Goal: Information Seeking & Learning: Learn about a topic

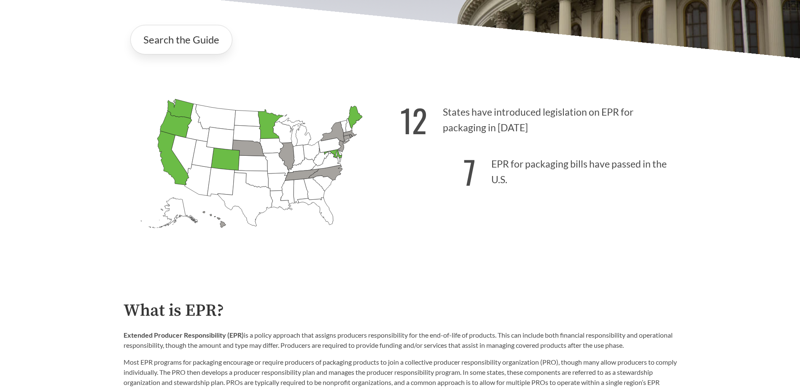
scroll to position [211, 0]
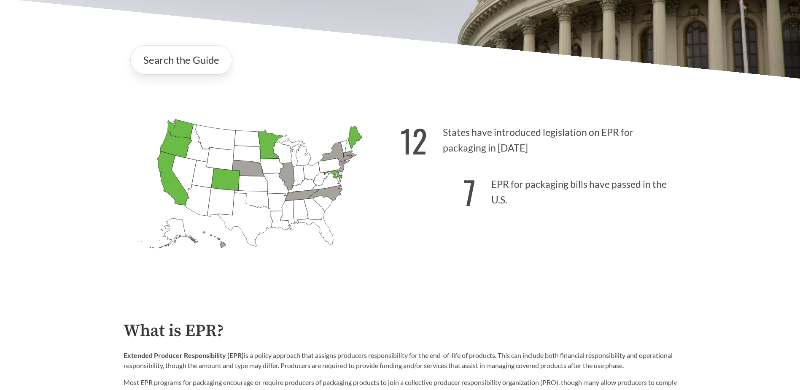
click at [173, 190] on icon "[US_STATE] Passed: 1" at bounding box center [173, 178] width 32 height 54
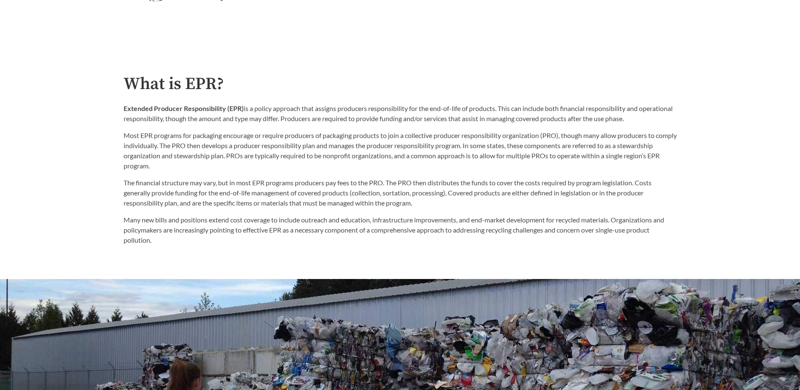
scroll to position [422, 0]
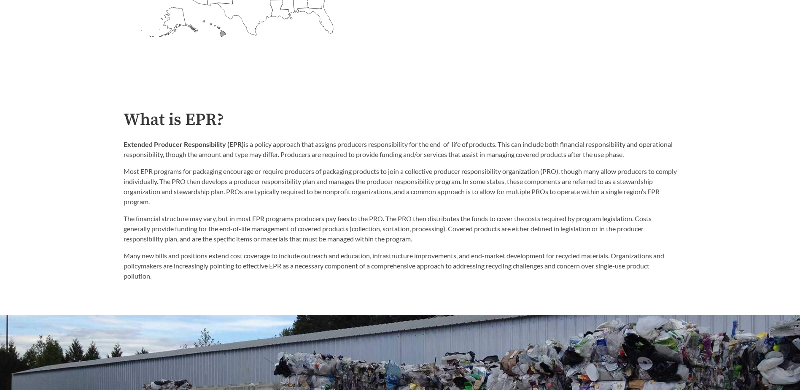
click at [313, 151] on p "Extended Producer Responsibility (EPR) is a policy approach that assigns produc…" at bounding box center [401, 149] width 554 height 20
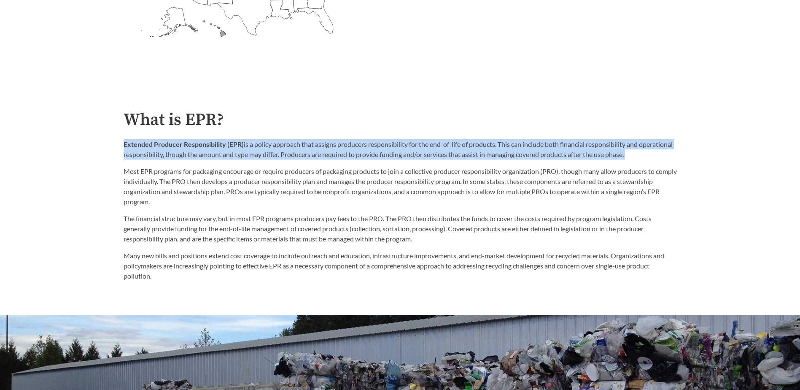
click at [313, 151] on p "Extended Producer Responsibility (EPR) is a policy approach that assigns produc…" at bounding box center [401, 149] width 554 height 20
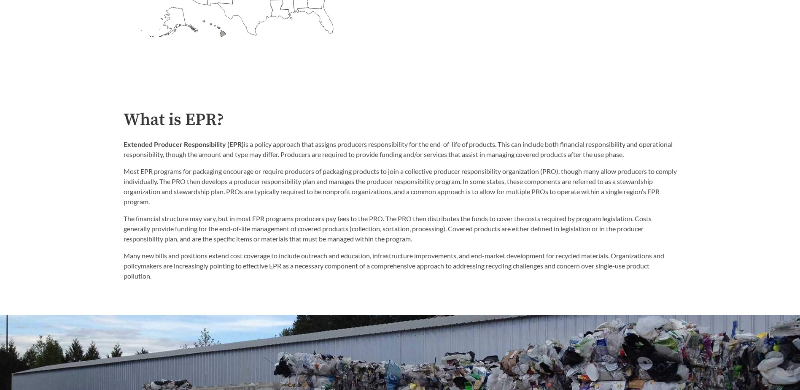
click at [431, 250] on div "The financial structure may vary, but in most EPR programs producers pay fees t…" at bounding box center [401, 248] width 554 height 68
click at [304, 187] on p "Most EPR programs for packaging encourage or require producers of packaging pro…" at bounding box center [401, 186] width 554 height 41
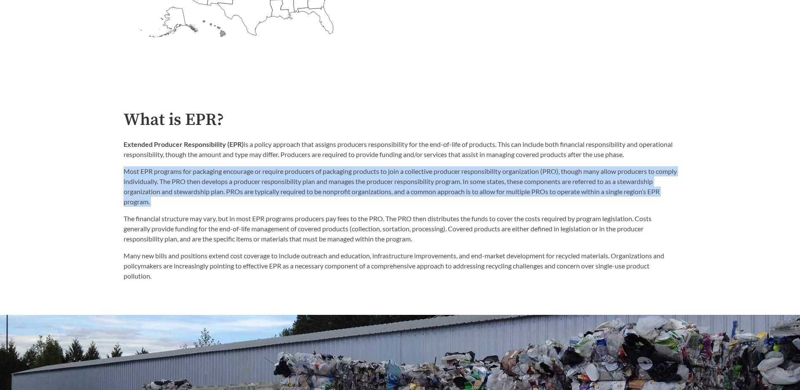
click at [304, 187] on p "Most EPR programs for packaging encourage or require producers of packaging pro…" at bounding box center [401, 186] width 554 height 41
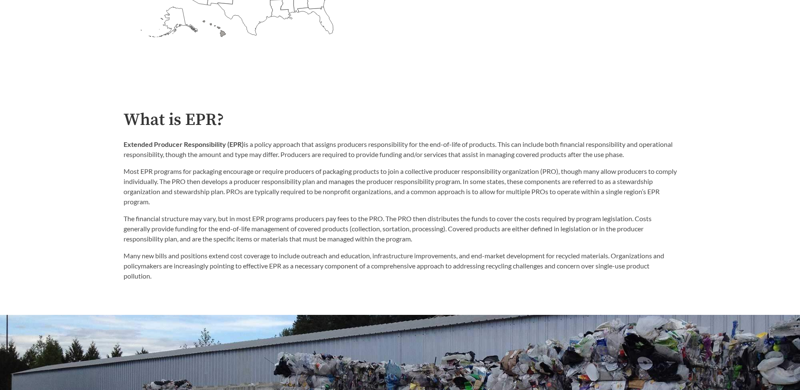
drag, startPoint x: 304, startPoint y: 187, endPoint x: 399, endPoint y: 246, distance: 111.6
click at [399, 246] on div "The financial structure may vary, but in most EPR programs producers pay fees t…" at bounding box center [401, 248] width 554 height 68
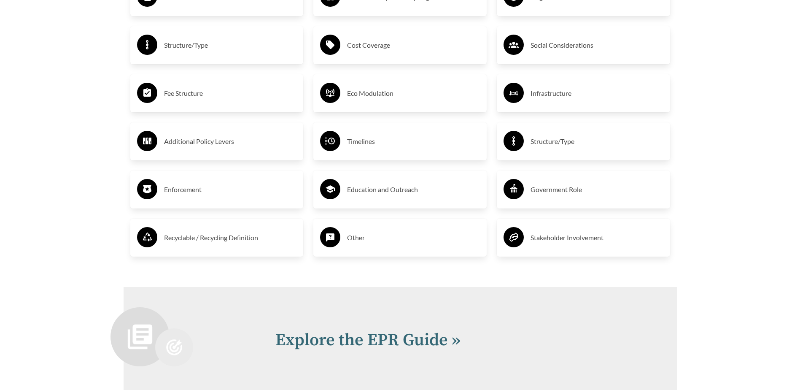
scroll to position [1856, 0]
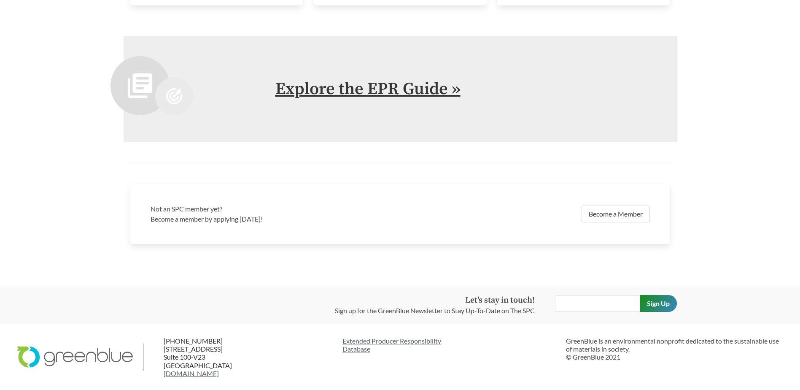
click at [378, 90] on link "Explore the EPR Guide »" at bounding box center [368, 88] width 185 height 21
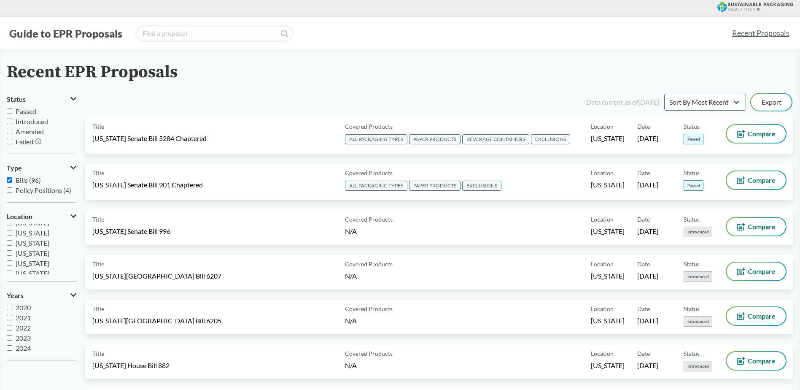
scroll to position [138, 0]
click at [8, 243] on input "[US_STATE]" at bounding box center [9, 242] width 5 height 5
checkbox input "true"
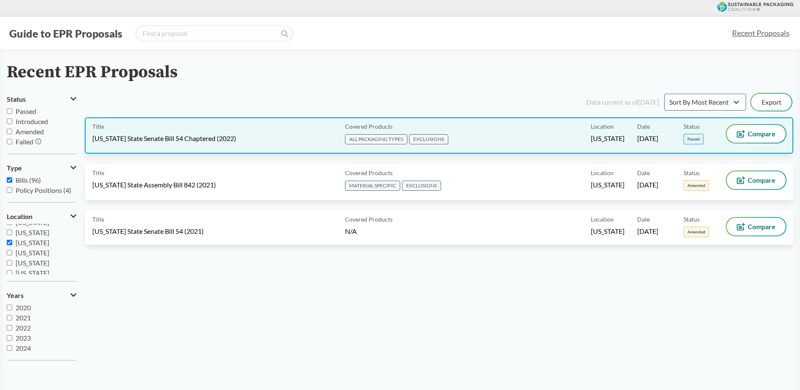
click at [226, 128] on div "Title [US_STATE] State Senate Bill 54 Chaptered (2022)" at bounding box center [216, 135] width 249 height 21
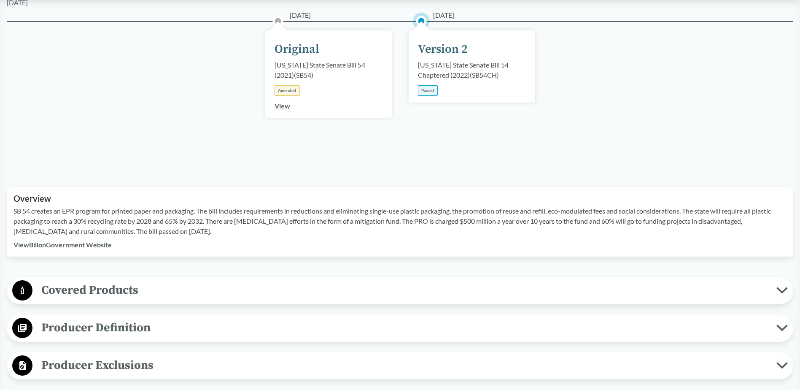
scroll to position [127, 0]
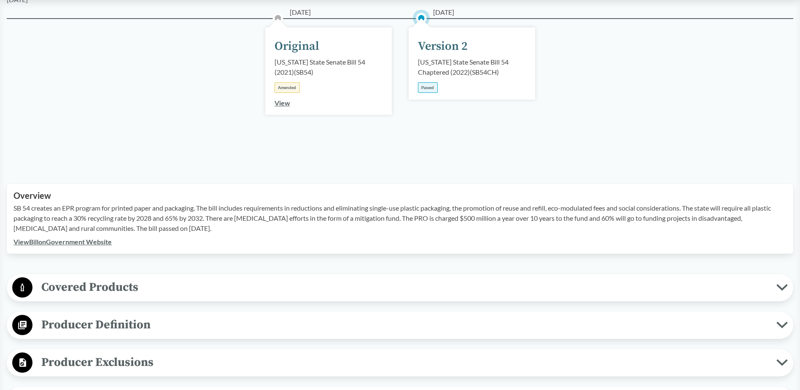
click at [116, 291] on span "Covered Products" at bounding box center [404, 287] width 744 height 19
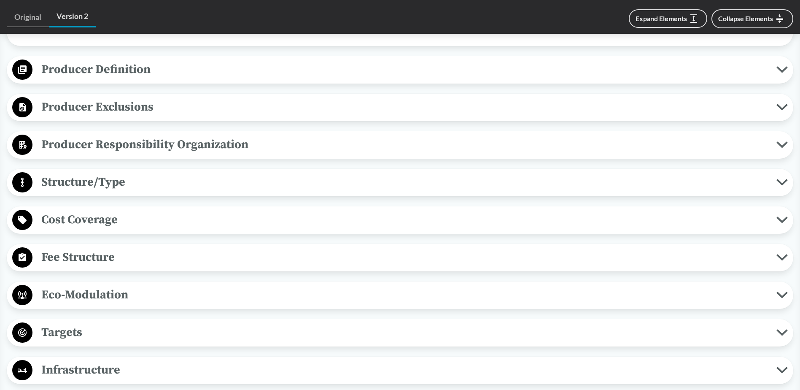
scroll to position [675, 0]
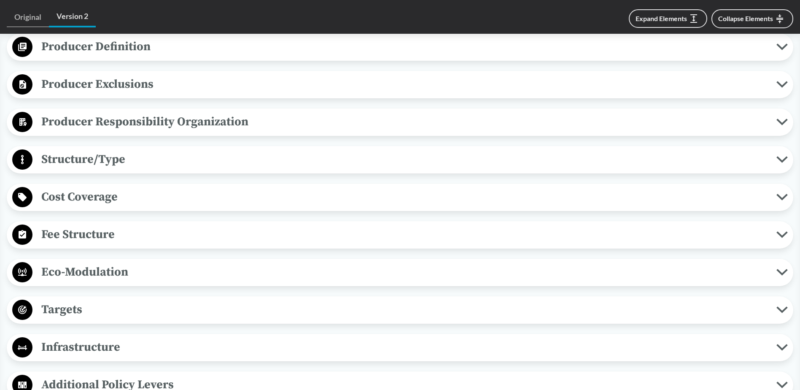
click at [116, 199] on span "Cost Coverage" at bounding box center [404, 196] width 744 height 19
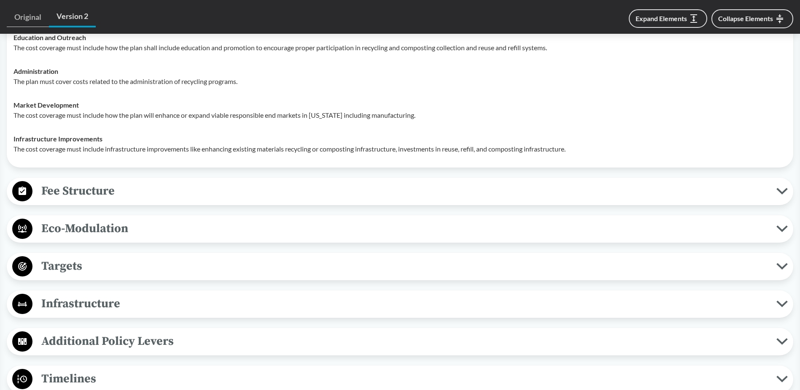
scroll to position [886, 0]
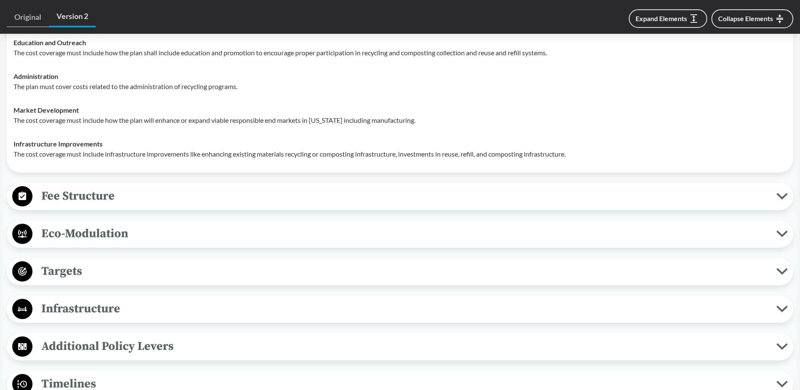
click at [79, 195] on span "Fee Structure" at bounding box center [404, 196] width 744 height 19
